Goal: Task Accomplishment & Management: Complete application form

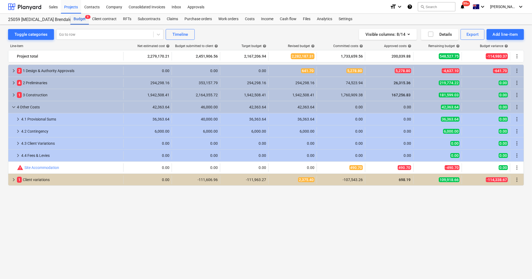
click at [80, 18] on div "Budget 9" at bounding box center [79, 19] width 19 height 11
click at [71, 6] on div "Projects" at bounding box center [71, 7] width 20 height 14
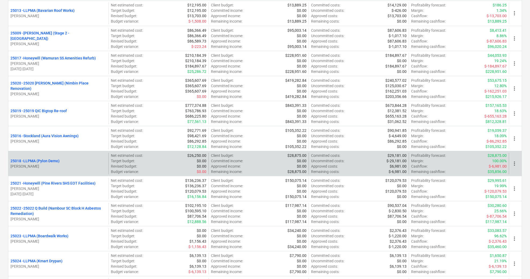
scroll to position [394, 0]
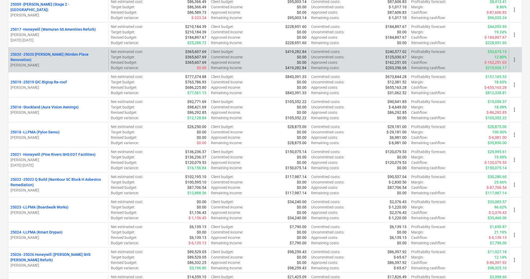
click at [71, 55] on p "25020 - 25020 [PERSON_NAME] (Nimbin Place Renovation)" at bounding box center [58, 57] width 96 height 11
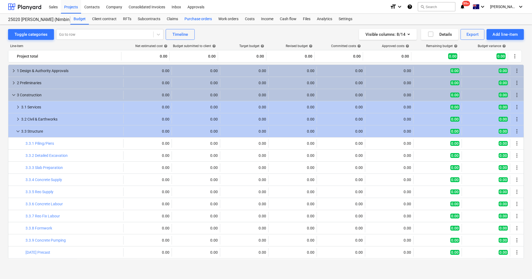
click at [200, 19] on div "Purchase orders" at bounding box center [198, 19] width 34 height 11
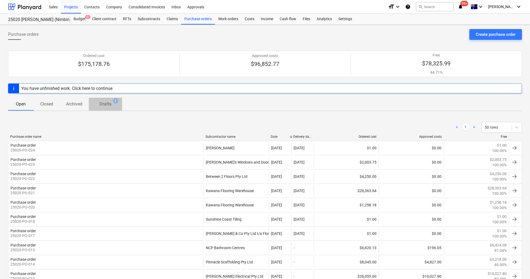
click at [111, 103] on p "Drafts" at bounding box center [106, 104] width 12 height 6
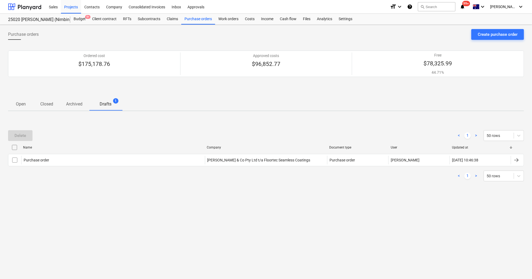
click at [23, 103] on p "Open" at bounding box center [21, 104] width 13 height 6
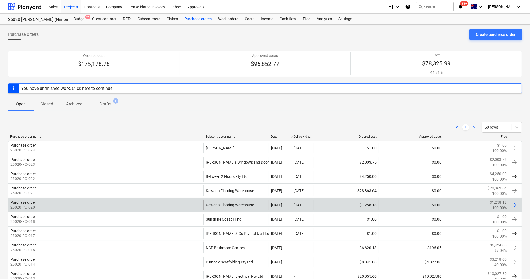
click at [519, 201] on div at bounding box center [515, 204] width 13 height 11
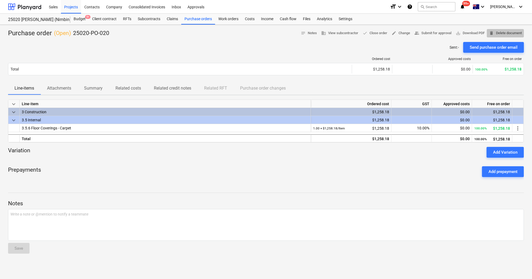
click at [511, 34] on span "delete Delete document" at bounding box center [505, 33] width 33 height 6
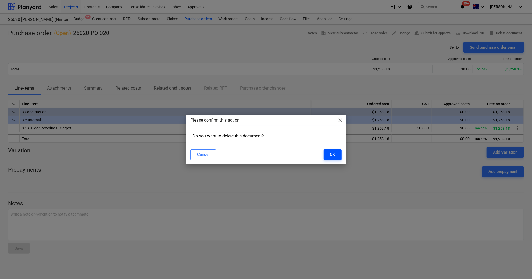
click at [336, 156] on button "OK" at bounding box center [333, 154] width 18 height 11
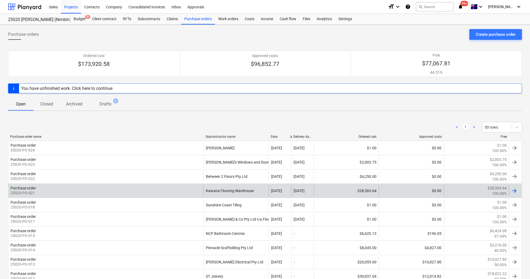
click at [81, 189] on div "Purchase order 25020-PO-021" at bounding box center [105, 190] width 195 height 11
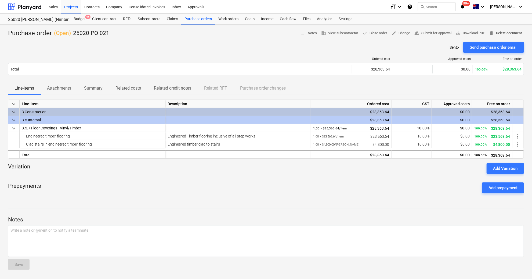
click at [517, 32] on span "delete Delete document" at bounding box center [505, 33] width 33 height 6
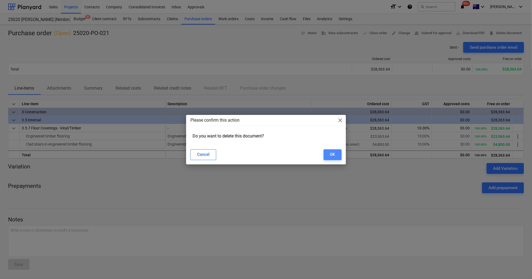
click at [331, 154] on div "OK" at bounding box center [332, 154] width 5 height 7
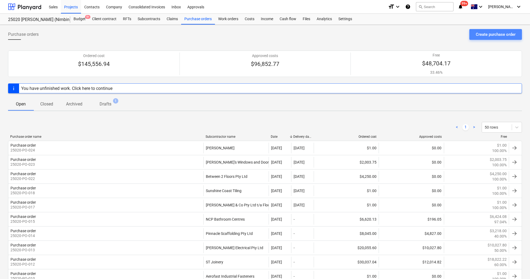
click at [489, 34] on div "Create purchase order" at bounding box center [496, 34] width 40 height 7
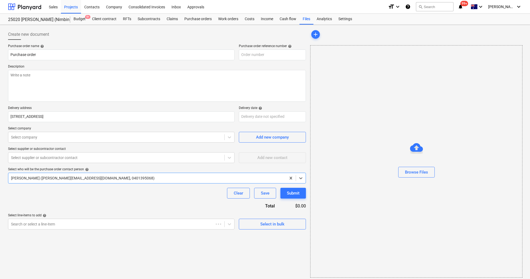
type textarea "x"
type input "25020-PO-025"
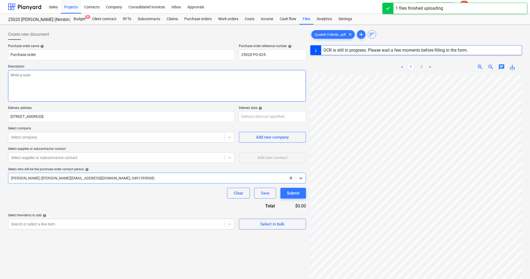
click at [28, 79] on textarea at bounding box center [157, 86] width 298 height 32
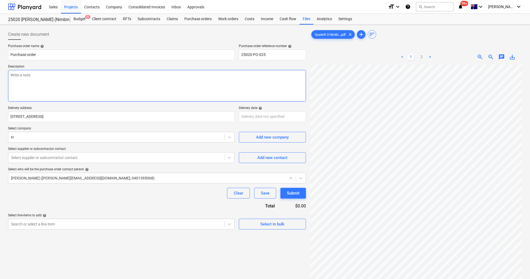
type textarea "x"
type textarea "S"
type textarea "x"
type textarea "Su"
type textarea "x"
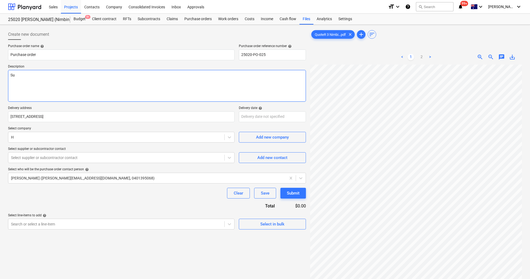
type textarea "Sup"
type textarea "x"
type textarea "Supp"
type textarea "x"
type textarea "Suppl"
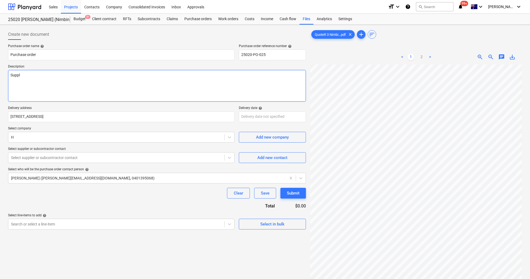
type textarea "x"
type textarea "Supply"
type textarea "x"
type textarea "Supply"
type textarea "x"
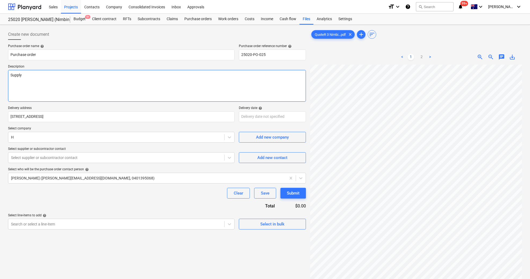
type textarea "Supply f"
type textarea "x"
type textarea "Supply fl"
type textarea "x"
type textarea "Supply flo"
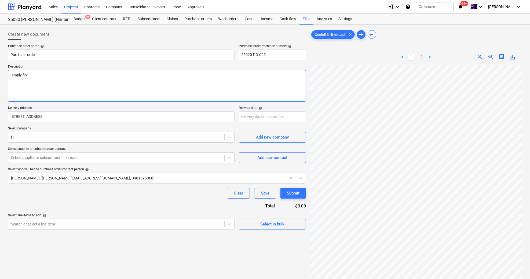
type textarea "x"
type textarea "Supply floo"
type textarea "x"
type textarea "Supply floor"
type textarea "x"
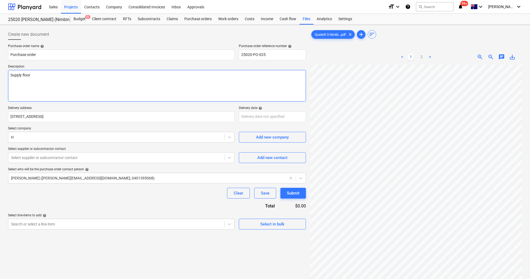
type textarea "Supply floor"
type textarea "x"
type textarea "Supply floor c"
type textarea "x"
type textarea "Supply floor co"
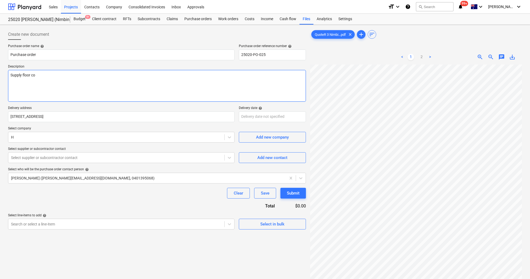
type textarea "x"
type textarea "Supply floor cov"
type textarea "x"
type textarea "Supply floor cove"
type textarea "x"
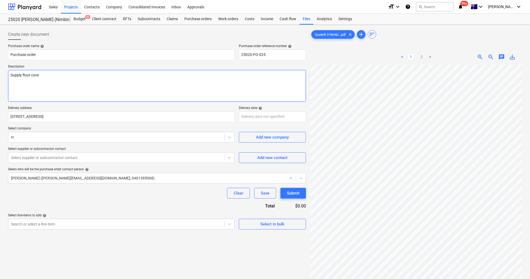
type textarea "Supply floor cover"
type textarea "x"
type textarea "Supply floor coveri"
type textarea "x"
type textarea "Supply floor coverin"
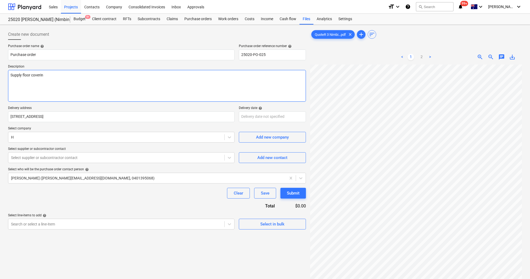
type textarea "x"
type textarea "Supply floor covering"
type textarea "x"
type textarea "Supply floor coverings"
type textarea "x"
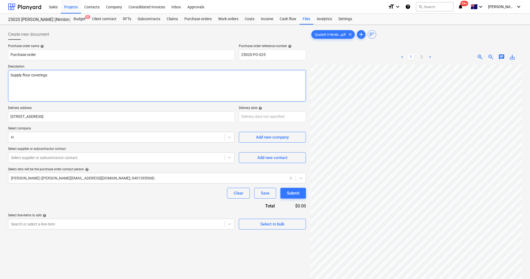
type textarea "Supply floor coverings"
type textarea "x"
type textarea "Supply floor coverings a"
type textarea "x"
type textarea "Supply floor coverings as"
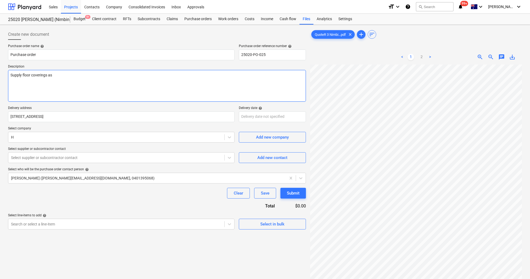
type textarea "x"
type textarea "Supply floor coverings as"
type textarea "x"
type textarea "Supply floor coverings as q"
type textarea "x"
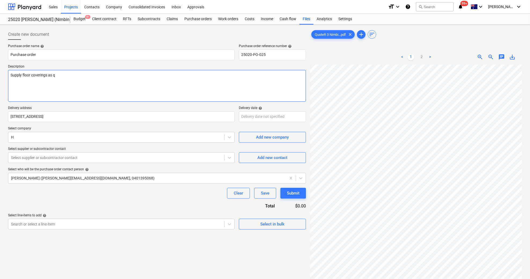
type textarea "Supply floor coverings as qu"
type textarea "x"
type textarea "Supply floor coverings as quo"
type textarea "x"
type textarea "Supply floor coverings as quot"
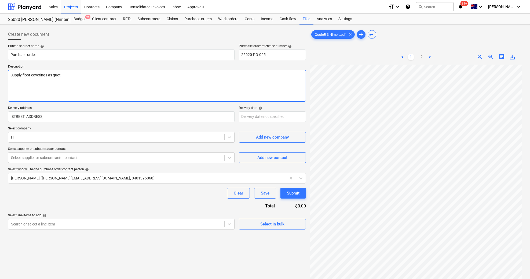
type textarea "x"
type textarea "Supply floor coverings as quote"
type textarea "x"
type textarea "Supply floor coverings as quoted"
type textarea "x"
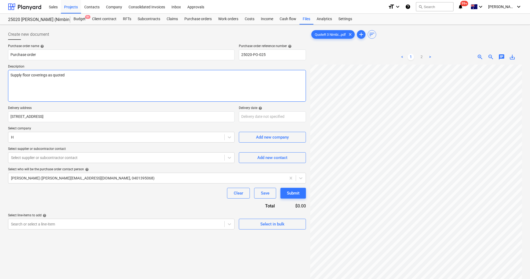
type textarea "Supply floor coverings as quoted"
type textarea "x"
type textarea "Supply floor coverings as quoted 1"
type textarea "x"
type textarea "Supply floor coverings as quoted 15"
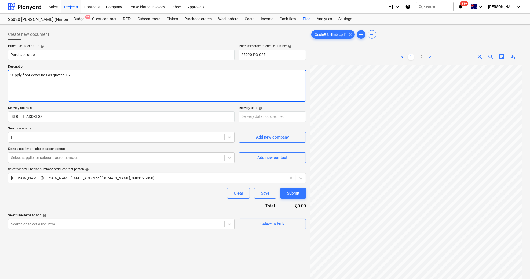
type textarea "x"
type textarea "Supply floor coverings as quoted 15/"
type textarea "x"
type textarea "Supply floor coverings as quoted 15/0"
type textarea "x"
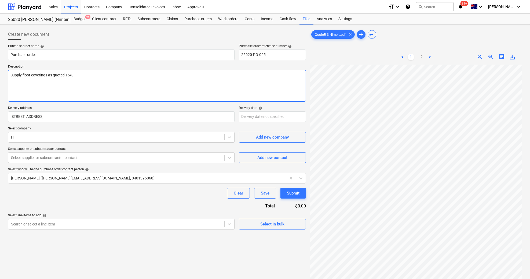
type textarea "Supply floor coverings as quoted 15/09"
type textarea "x"
type textarea "Supply floor coverings as quoted 15/09/"
type textarea "x"
type textarea "Supply floor coverings as quoted 15/09/2"
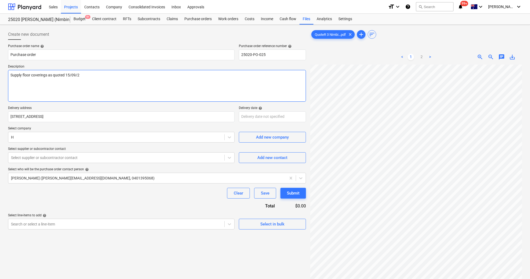
type textarea "x"
type textarea "Supply floor coverings as quoted [DATE]"
type textarea "x"
type textarea "Supply floor coverings as quoted 15/09/202"
type textarea "x"
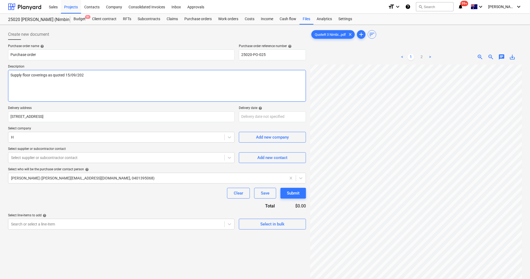
type textarea "Supply floor coverings as quoted [DATE]"
type textarea "x"
type textarea "Supply floor coverings as quoted [DATE]"
click at [22, 86] on textarea "Supply floor coverings as quoted [DATE]" at bounding box center [157, 86] width 298 height 32
click at [119, 93] on textarea "Supply floor coverings as quoted [DATE]" at bounding box center [157, 86] width 298 height 32
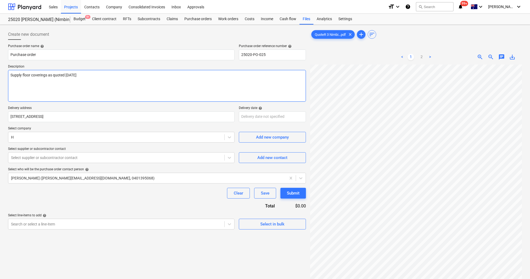
type textarea "x"
type textarea "Supply floor coverings as quoted [DATE]"
type textarea "x"
type textarea "Supply floor coverings as quoted [DATE] 0"
type textarea "x"
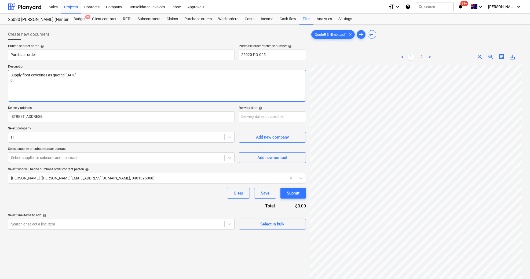
type textarea "Supply floor coverings as quoted [DATE] 00"
type textarea "x"
type textarea "Supply floor coverings as quoted [DATE] 000"
type textarea "x"
type textarea "Supply floor coverings as quoted [DATE] 0004"
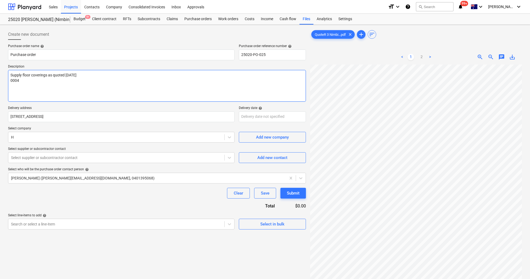
type textarea "x"
type textarea "Supply floor coverings as quoted [DATE] 00042"
type textarea "x"
type textarea "Supply floor coverings as quoted [DATE] 000425"
type textarea "x"
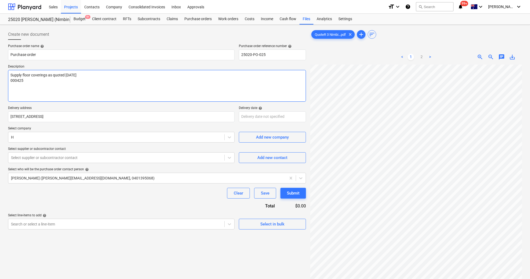
type textarea "Supply floor coverings as quoted [DATE] 0004250"
type textarea "x"
type textarea "Supply floor coverings as quoted [DATE] 00042501"
click at [265, 116] on body "Sales Projects Contacts Company Consolidated Invoices Inbox Approvals format_si…" at bounding box center [265, 139] width 530 height 279
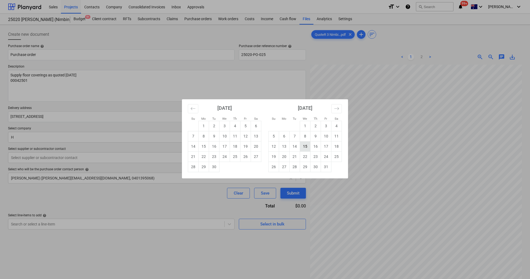
click at [305, 145] on td "15" at bounding box center [305, 146] width 10 height 10
type textarea "x"
type input "[DATE]"
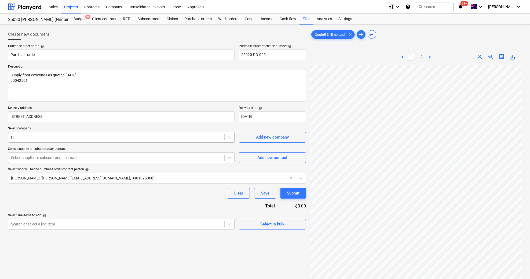
click at [20, 132] on div "H" at bounding box center [121, 137] width 227 height 11
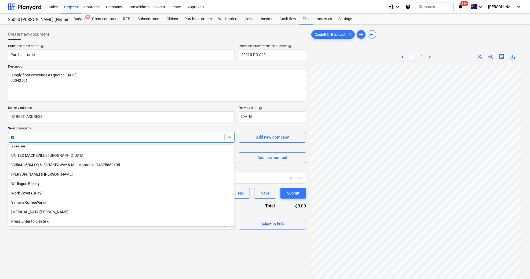
scroll to position [117, 0]
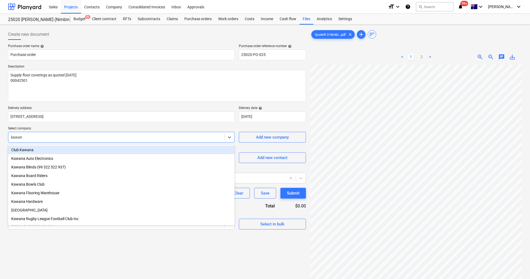
type input "kawana"
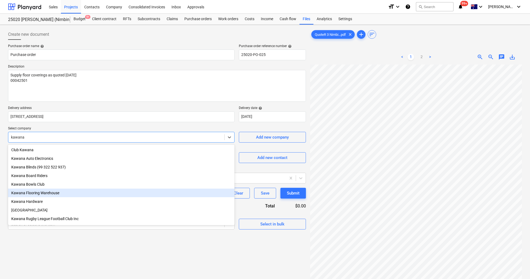
click at [47, 196] on div "Kawana Flooring Warehouse" at bounding box center [121, 192] width 227 height 9
type textarea "x"
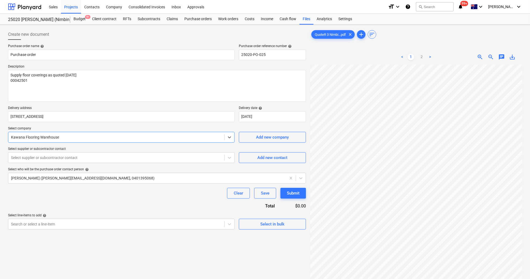
drag, startPoint x: 58, startPoint y: 197, endPoint x: 64, endPoint y: 189, distance: 10.7
click at [59, 197] on div "Clear Save Submit" at bounding box center [157, 192] width 298 height 11
click at [41, 158] on div at bounding box center [116, 157] width 211 height 5
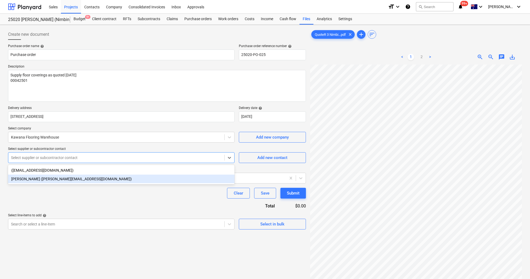
click at [57, 180] on div "[PERSON_NAME] ([PERSON_NAME][EMAIL_ADDRESS][DOMAIN_NAME])" at bounding box center [121, 178] width 227 height 9
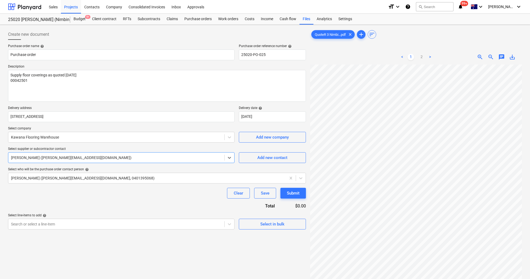
type textarea "x"
click at [47, 197] on div "Clear Save Submit" at bounding box center [157, 192] width 298 height 11
click at [219, 223] on body "Sales Projects Contacts Company Consolidated Invoices Inbox Approvals format_si…" at bounding box center [265, 139] width 530 height 279
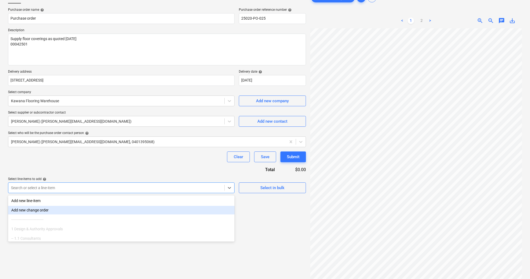
scroll to position [37, 0]
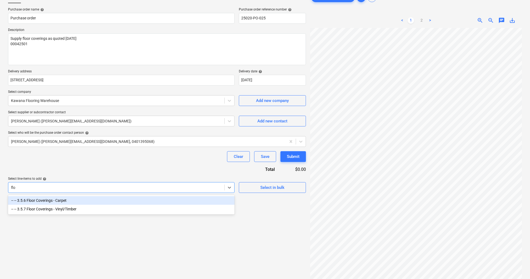
type input "floo"
click at [86, 202] on div "-- -- 3.5.6 Floor Coverings - Carpet" at bounding box center [121, 200] width 227 height 9
type textarea "x"
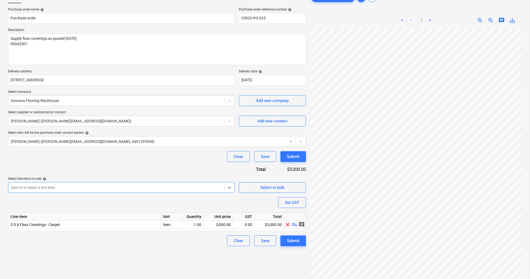
drag, startPoint x: 68, startPoint y: 254, endPoint x: 92, endPoint y: 257, distance: 24.1
click at [71, 254] on div "Create new document Purchase order name help Purchase order Purchase order refe…" at bounding box center [157, 141] width 302 height 303
click at [295, 223] on span "playlist_add" at bounding box center [295, 224] width 6 height 6
type textarea "x"
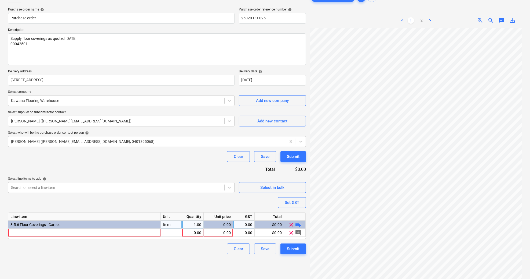
click at [113, 253] on div "Clear Save Submit" at bounding box center [157, 248] width 298 height 11
click at [168, 230] on div at bounding box center [171, 232] width 21 height 8
type input "item"
type textarea "x"
type input "2155"
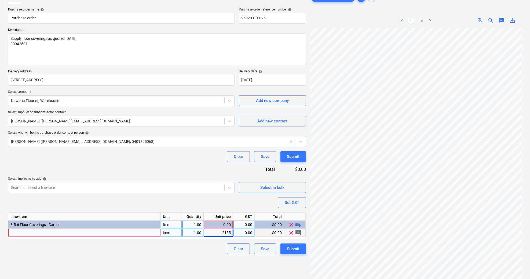
type textarea "x"
type input "10"
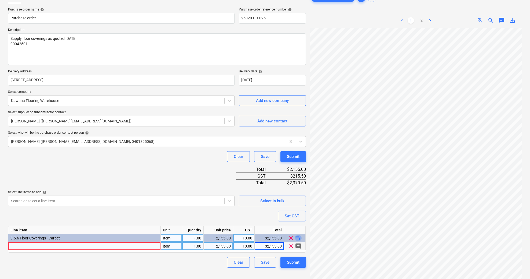
click at [298, 238] on span "playlist_add" at bounding box center [298, 237] width 6 height 6
type textarea "x"
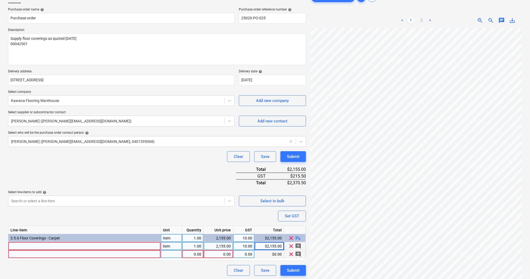
click at [170, 251] on div at bounding box center [171, 254] width 21 height 8
type input "item"
type textarea "x"
type input "1210"
type textarea "x"
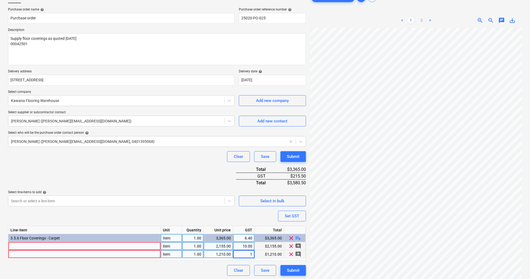
type input "10"
type textarea "x"
click at [116, 247] on div at bounding box center [84, 246] width 153 height 8
type input "Bed 1 & Bed 4"
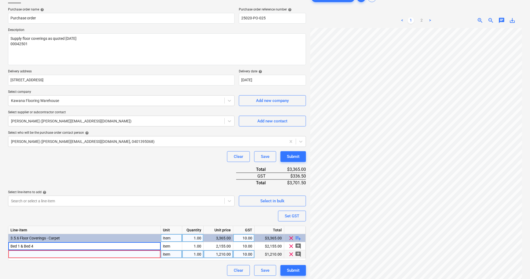
type textarea "x"
click at [35, 254] on div at bounding box center [84, 254] width 153 height 8
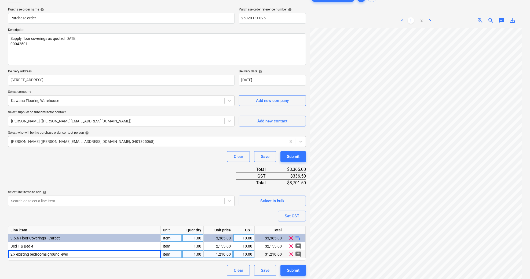
type input "2 x existing bedrooms ground level"
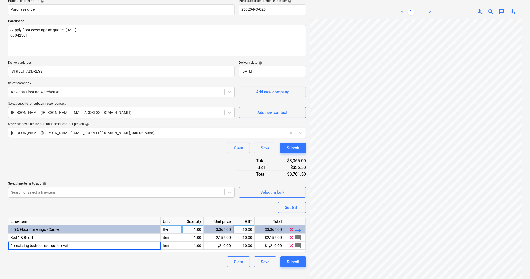
scroll to position [54, 0]
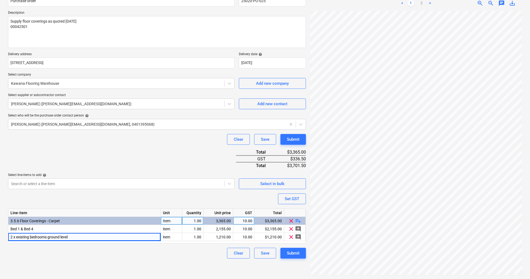
drag, startPoint x: 258, startPoint y: 200, endPoint x: 269, endPoint y: 203, distance: 11.2
click at [259, 200] on div "Purchase order name help Purchase order Purchase order reference number help 25…" at bounding box center [157, 124] width 298 height 268
click at [232, 200] on div "Purchase order name help Purchase order Purchase order reference number help 25…" at bounding box center [157, 124] width 298 height 268
click at [208, 195] on div "Purchase order name help Purchase order Purchase order reference number help 25…" at bounding box center [157, 124] width 298 height 268
click at [299, 219] on span "playlist_add" at bounding box center [298, 220] width 6 height 6
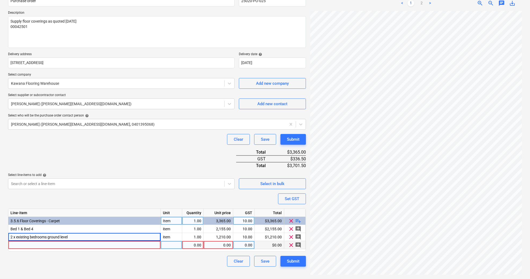
click at [298, 243] on span "add_comment" at bounding box center [298, 244] width 6 height 6
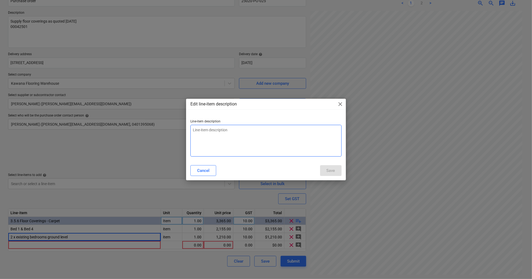
click at [229, 138] on textarea at bounding box center [265, 141] width 151 height 32
type textarea "x"
type textarea "v"
type textarea "x"
type textarea "vy"
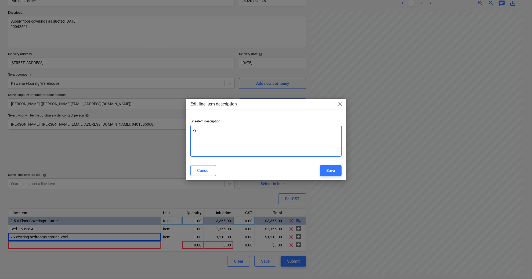
type textarea "x"
type textarea "v"
type textarea "x"
type textarea "f"
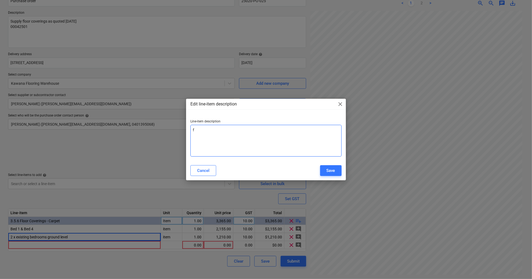
type textarea "x"
type textarea "fl"
type textarea "x"
type textarea "flo"
type textarea "x"
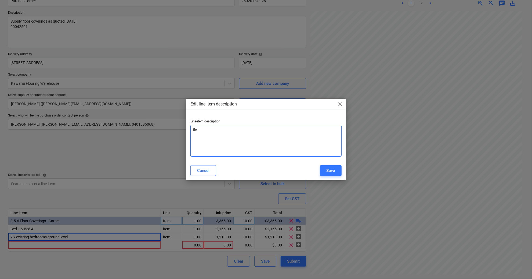
type textarea "floo"
type textarea "x"
type textarea "flo"
type textarea "x"
type textarea "fl"
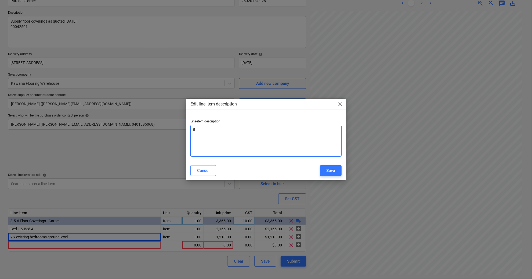
type textarea "x"
type textarea "f"
click at [201, 165] on button "Cancel" at bounding box center [203, 170] width 26 height 11
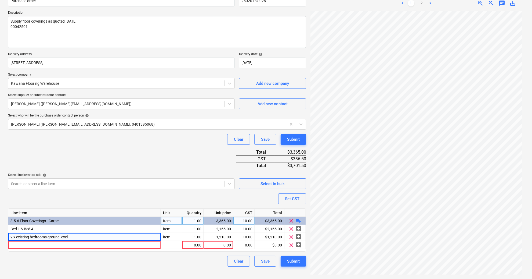
type textarea "x"
drag, startPoint x: 61, startPoint y: 258, endPoint x: 67, endPoint y: 258, distance: 6.5
click at [62, 258] on div "Clear Save Submit" at bounding box center [157, 260] width 298 height 11
click at [300, 220] on span "playlist_add" at bounding box center [298, 220] width 6 height 6
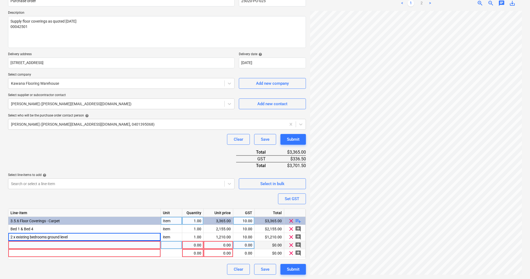
click at [76, 242] on div at bounding box center [84, 245] width 153 height 8
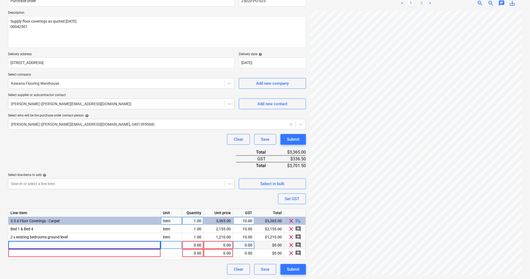
click at [77, 200] on div "Purchase order name help Purchase order Purchase order reference number help 25…" at bounding box center [157, 132] width 298 height 284
click at [291, 251] on span "clear" at bounding box center [291, 252] width 6 height 6
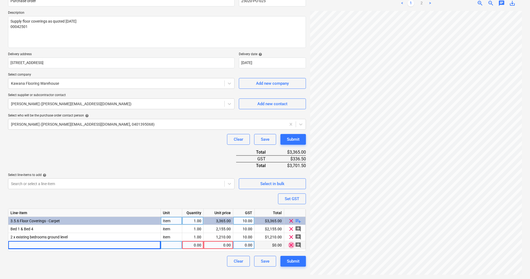
click at [291, 245] on span "clear" at bounding box center [291, 244] width 6 height 6
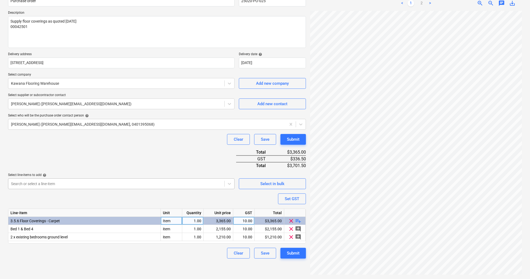
click at [212, 184] on div at bounding box center [116, 183] width 211 height 5
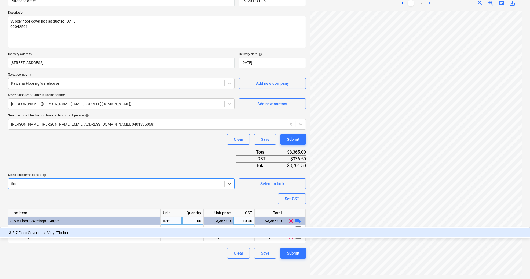
type input "floor"
click at [66, 228] on div "-- -- 3.5.7 Floor Coverings - Vinyl/Timber" at bounding box center [265, 232] width 530 height 9
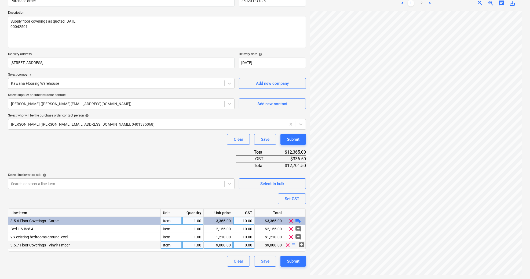
click at [295, 244] on span "playlist_add" at bounding box center [295, 244] width 6 height 6
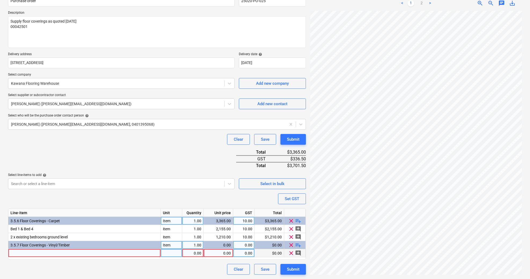
click at [173, 251] on div at bounding box center [171, 253] width 21 height 8
type input "item"
click at [75, 249] on div at bounding box center [84, 253] width 153 height 8
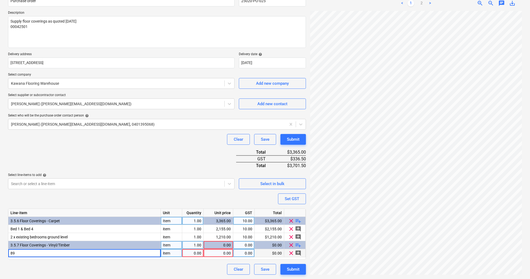
type input "8"
type input "Supply install 89m2 engineered timber"
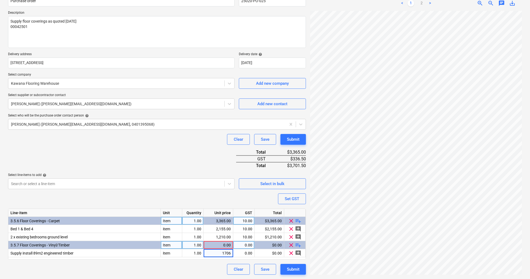
type input "17062"
click at [298, 244] on span "playlist_add" at bounding box center [298, 244] width 6 height 6
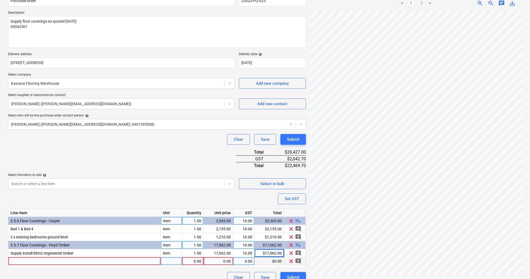
click at [88, 259] on div at bounding box center [84, 261] width 153 height 8
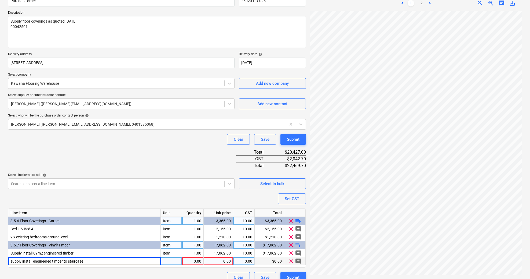
type input "supply install engineered timber to staircase"
type input "item"
type input "5772"
type input "10"
click at [298, 243] on span "playlist_add" at bounding box center [298, 244] width 6 height 6
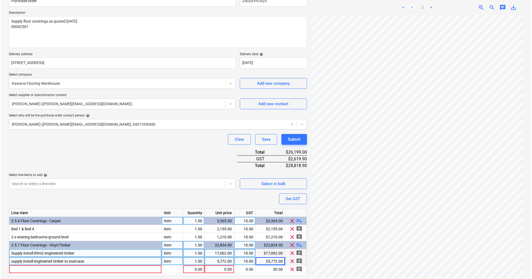
scroll to position [70, 0]
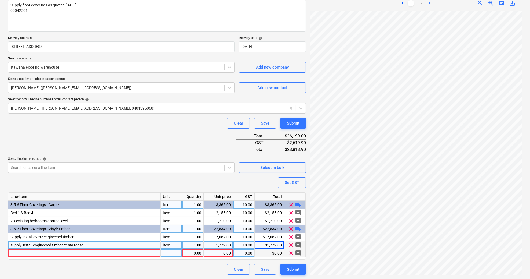
click at [111, 251] on div at bounding box center [84, 253] width 153 height 8
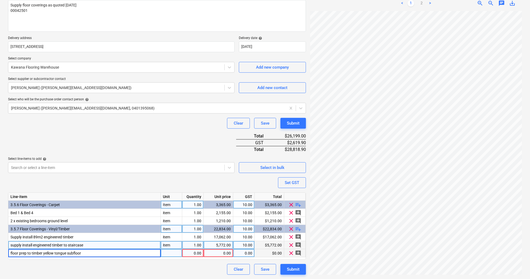
type input "floor prep to timber yellow tongue subfloor"
click at [166, 252] on div at bounding box center [171, 253] width 21 height 8
type input "item"
type input "84"
type input "10"
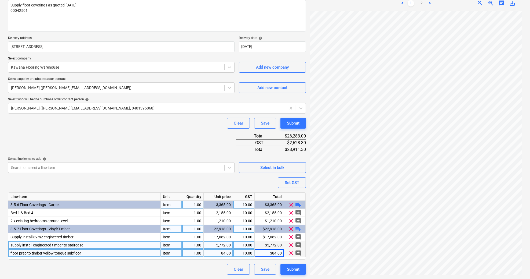
click at [217, 227] on div "22,918.00" at bounding box center [218, 229] width 25 height 8
click at [215, 266] on div "Clear Save Submit" at bounding box center [157, 268] width 298 height 11
click at [207, 267] on div "Clear Save Submit" at bounding box center [157, 268] width 298 height 11
click at [140, 250] on div "floor prep to timber yellow tongue subfloor" at bounding box center [84, 253] width 153 height 8
click at [190, 265] on div "Clear Save Submit" at bounding box center [157, 268] width 298 height 11
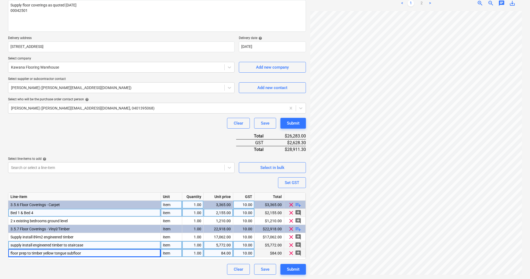
click at [226, 212] on div "2,155.00" at bounding box center [218, 212] width 25 height 8
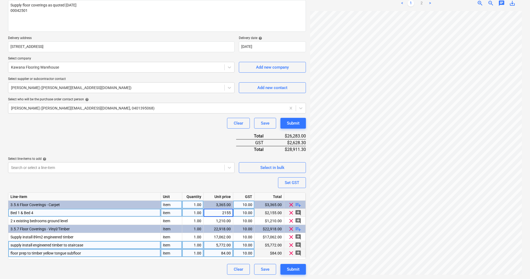
click at [226, 212] on input "2155" at bounding box center [218, 212] width 29 height 8
type input "1959"
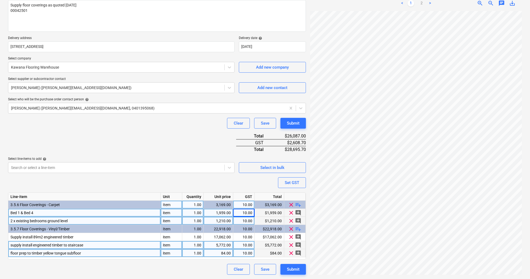
click at [226, 220] on div "1,210.00" at bounding box center [218, 220] width 25 height 8
type input "1100"
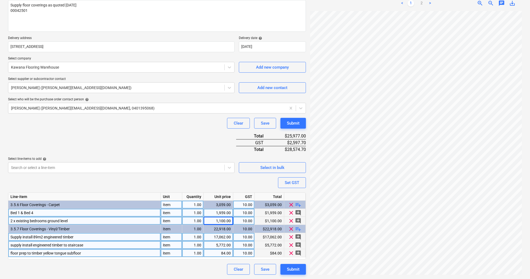
click at [215, 235] on div "17,062.00" at bounding box center [218, 237] width 25 height 8
type input "15510.1"
click at [224, 244] on div "5,772.00" at bounding box center [218, 245] width 25 height 8
type input "5247.27"
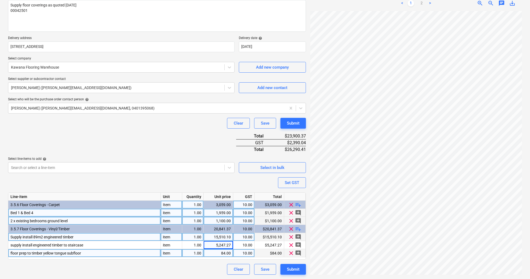
click at [232, 251] on div "84.00" at bounding box center [219, 253] width 30 height 8
type input "76.36"
click at [202, 268] on div "Clear Save Submit" at bounding box center [157, 268] width 298 height 11
click at [216, 252] on div "76.36" at bounding box center [218, 253] width 25 height 8
click at [189, 265] on div "Clear Save Submit" at bounding box center [157, 268] width 298 height 11
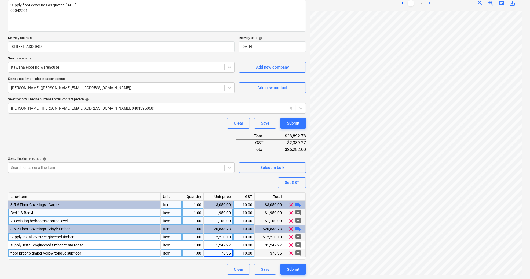
click at [230, 254] on div "76.36" at bounding box center [218, 253] width 25 height 8
click at [231, 252] on input "76.36" at bounding box center [218, 253] width 29 height 8
type input "76.6"
click at [232, 251] on div "76.60" at bounding box center [219, 253] width 30 height 8
type input "77"
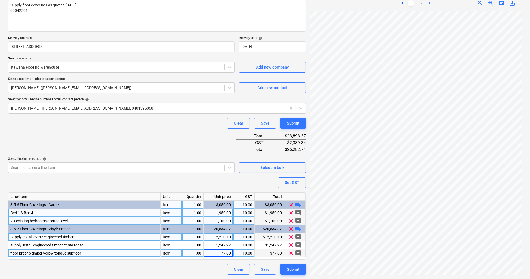
click at [233, 251] on div "77.00" at bounding box center [219, 253] width 30 height 8
type input "77.2"
click at [229, 253] on div "77.20" at bounding box center [218, 253] width 25 height 8
type input "77.4"
click at [229, 252] on div "77.40" at bounding box center [218, 253] width 25 height 8
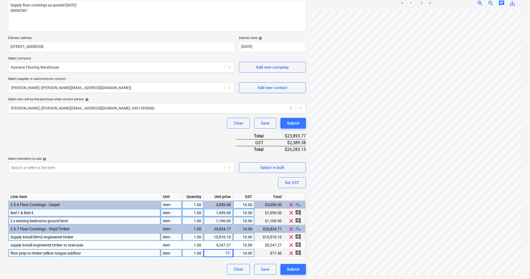
type input "77.3"
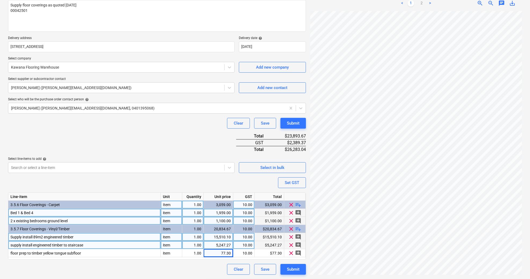
click at [230, 244] on div "5,247.27" at bounding box center [218, 245] width 25 height 8
click at [230, 243] on input "5247.27" at bounding box center [218, 245] width 29 height 8
type input "5247.25"
click at [230, 245] on div "5,247.25" at bounding box center [218, 245] width 25 height 8
type input "5247.23"
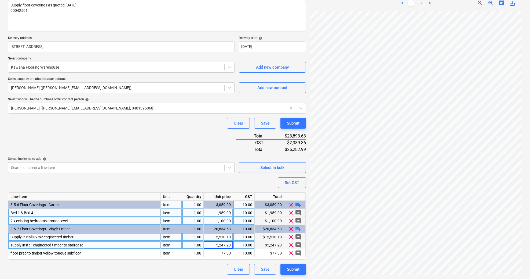
click at [230, 244] on div "5,247.23" at bounding box center [218, 245] width 25 height 8
type input "5247.24"
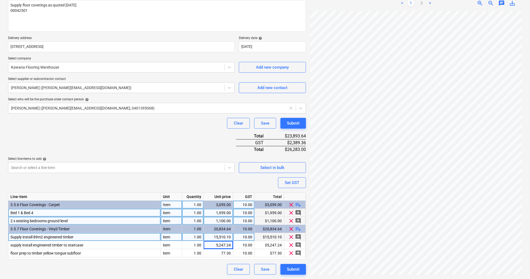
click at [208, 262] on div "Purchase order name help Purchase order Purchase order reference number help 25…" at bounding box center [157, 124] width 298 height 300
click at [295, 269] on div "Submit" at bounding box center [293, 268] width 13 height 7
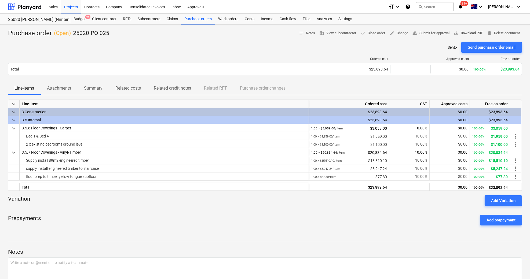
click at [469, 34] on span "save_alt Download PDF" at bounding box center [468, 33] width 29 height 6
click at [256, 50] on div "Sent : - Send purchase order email" at bounding box center [265, 47] width 514 height 11
click at [39, 15] on div "25020 [PERSON_NAME] (Nimbin Place Renovation) 25020 [PERSON_NAME] (Nimbin Place…" at bounding box center [39, 19] width 62 height 11
click at [38, 18] on div "25020 [PERSON_NAME] (Nimbin Place Renovation)" at bounding box center [36, 20] width 56 height 6
click at [31, 7] on div at bounding box center [24, 6] width 33 height 13
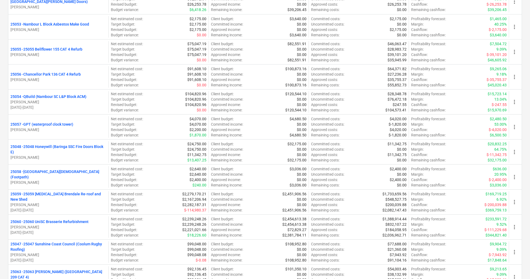
scroll to position [1182, 0]
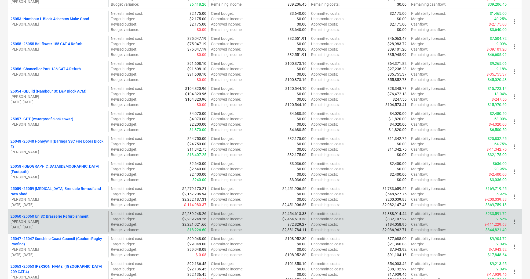
click at [70, 220] on p "[PERSON_NAME]" at bounding box center [58, 221] width 96 height 5
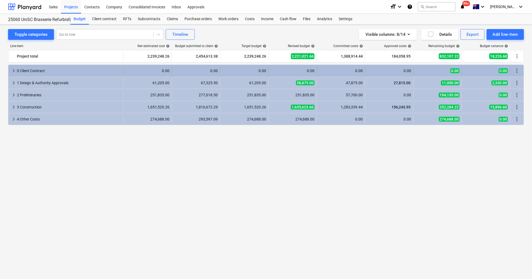
click at [12, 68] on span "keyboard_arrow_right" at bounding box center [13, 70] width 6 height 6
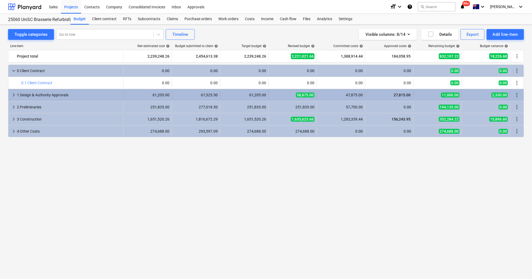
click at [13, 93] on span "keyboard_arrow_right" at bounding box center [13, 95] width 6 height 6
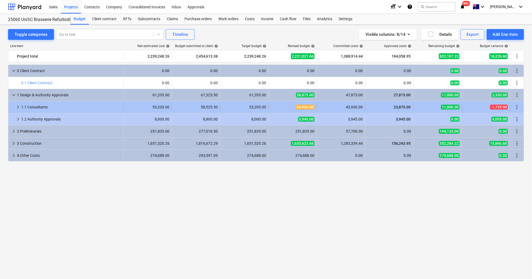
click at [15, 104] on div "keyboard_arrow_right 1.1 Consultants" at bounding box center [65, 107] width 115 height 9
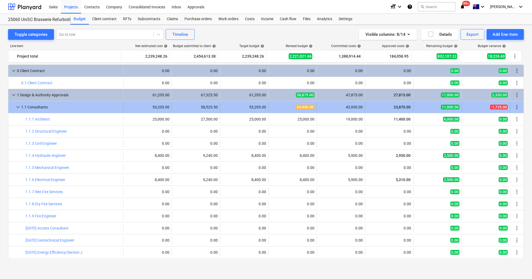
click at [18, 108] on span "keyboard_arrow_down" at bounding box center [18, 107] width 6 height 6
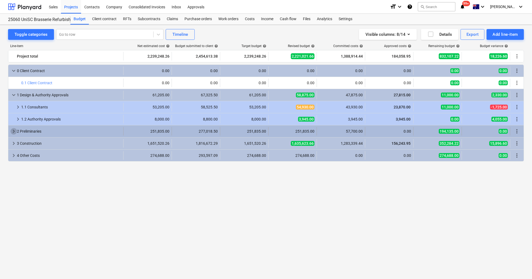
click at [13, 131] on span "keyboard_arrow_right" at bounding box center [13, 131] width 6 height 6
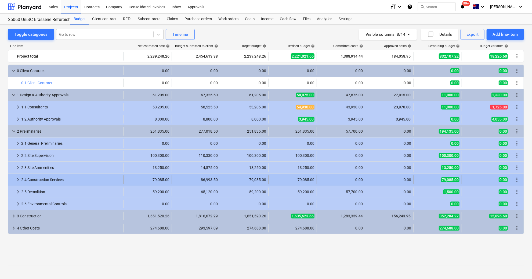
click at [17, 177] on span "keyboard_arrow_right" at bounding box center [18, 179] width 6 height 6
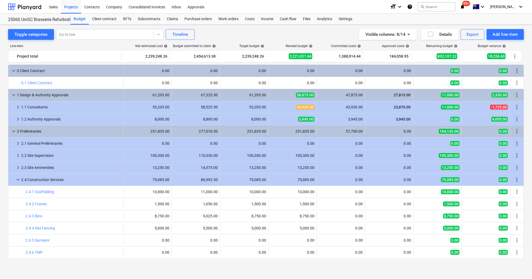
click at [532, 220] on html "Sales Projects Contacts Company Consolidated Invoices Inbox Approvals format_si…" at bounding box center [266, 139] width 532 height 279
